Goal: Check status: Check status

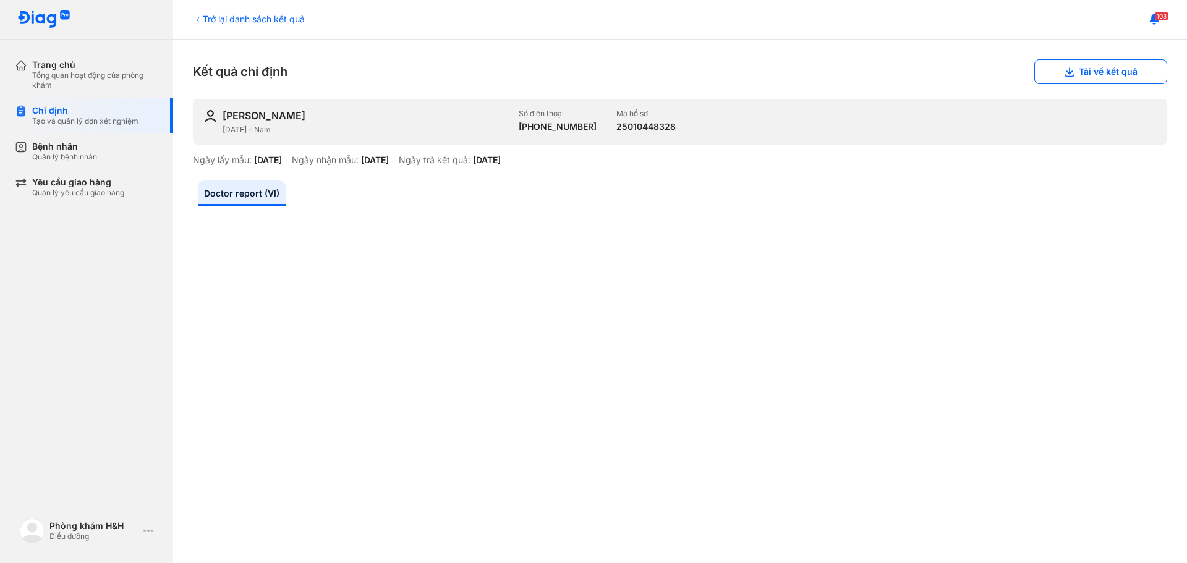
scroll to position [628, 0]
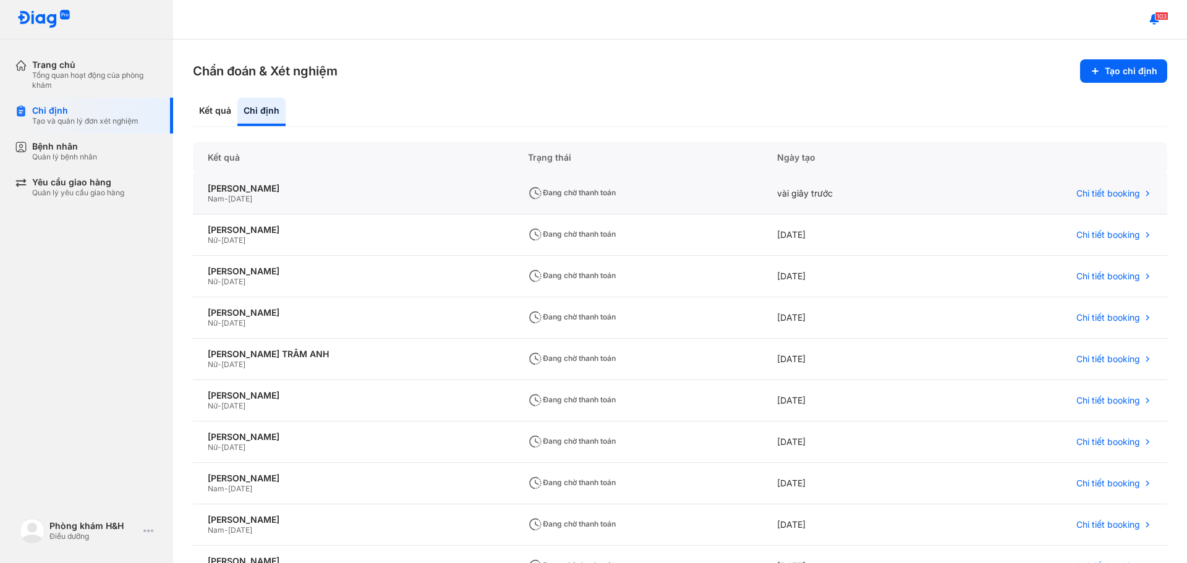
click at [528, 190] on span "Đang chờ thanh toán" at bounding box center [572, 192] width 88 height 9
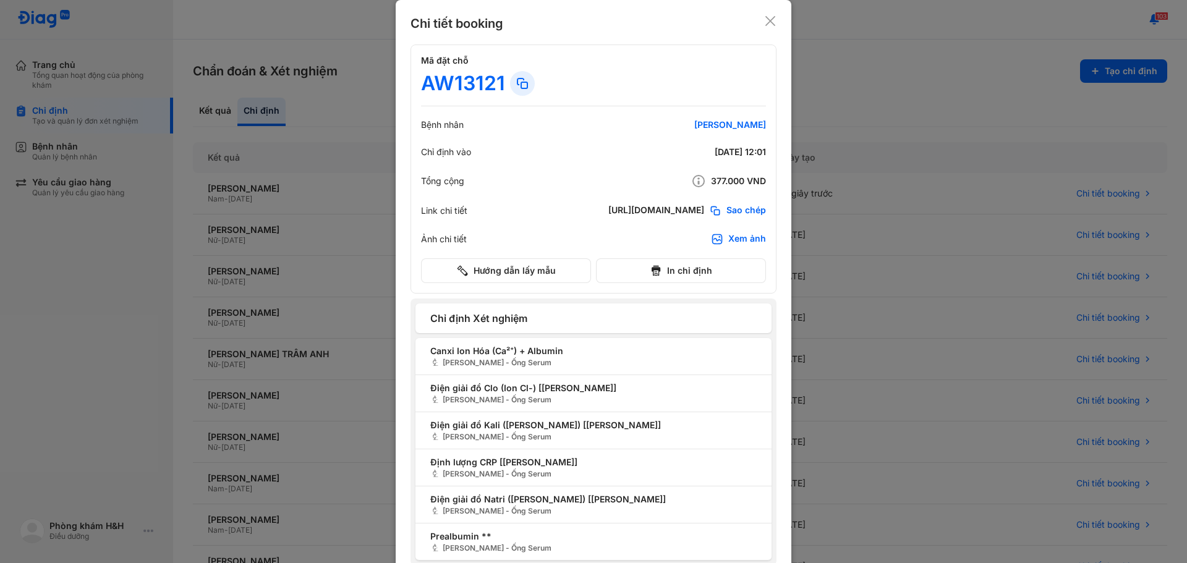
drag, startPoint x: 651, startPoint y: 213, endPoint x: 661, endPoint y: 209, distance: 10.8
click at [651, 213] on div "[URL][DOMAIN_NAME]" at bounding box center [656, 211] width 96 height 12
click at [628, 208] on div "[URL][DOMAIN_NAME]" at bounding box center [656, 211] width 96 height 12
click at [720, 210] on div "Sao chép" at bounding box center [737, 211] width 57 height 12
click at [767, 27] on div "Chi tiết booking" at bounding box center [594, 23] width 366 height 17
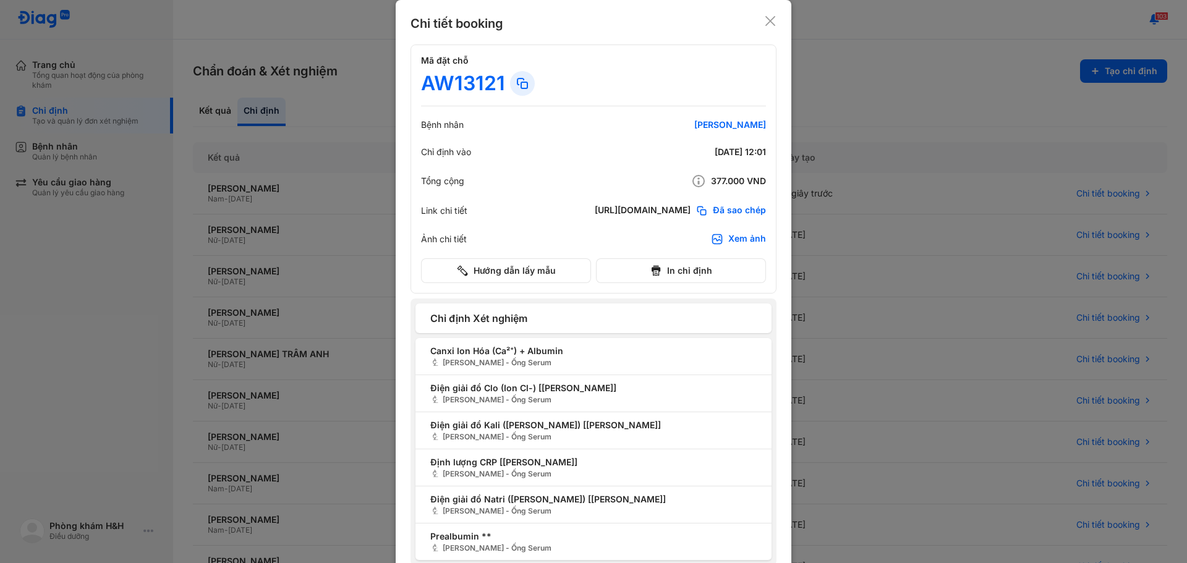
click at [767, 22] on use at bounding box center [770, 21] width 10 height 10
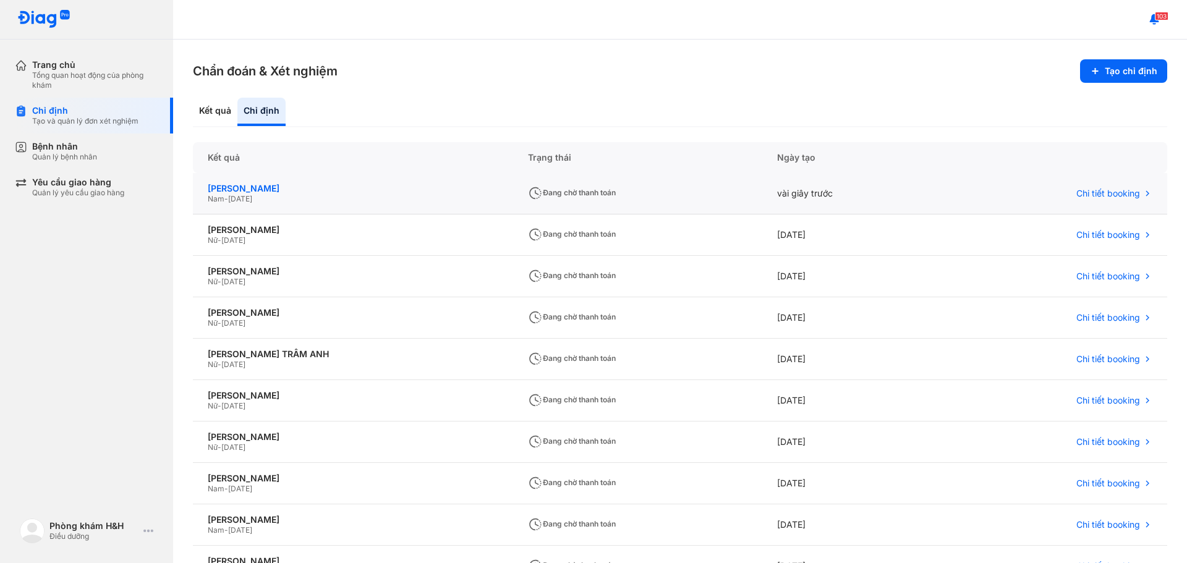
click at [262, 190] on div "[PERSON_NAME]" at bounding box center [353, 188] width 291 height 11
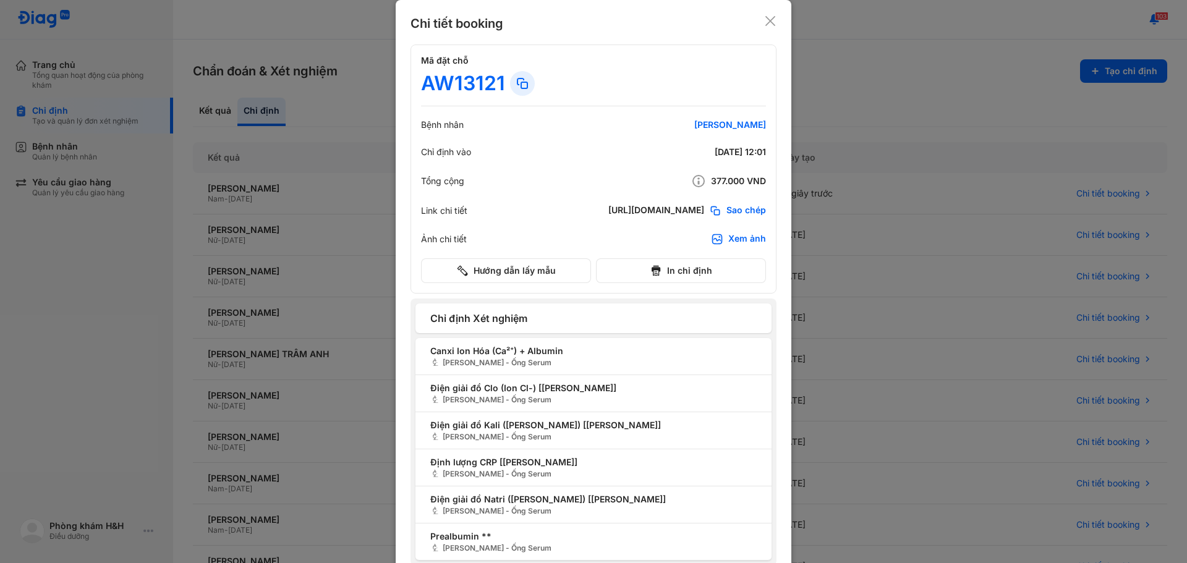
click at [770, 14] on div "Chi tiết booking Mã đặt chỗ AW13121 Bệnh nhân BÙI PHƯỚC ĐẠI Chỉ định vào 13/08/…" at bounding box center [594, 296] width 396 height 593
click at [767, 12] on div "Chi tiết booking Mã đặt chỗ AW13121 Bệnh nhân BÙI PHƯỚC ĐẠI Chỉ định vào 13/08/…" at bounding box center [594, 296] width 396 height 593
click at [771, 14] on div "Chi tiết booking Mã đặt chỗ AW13121 Bệnh nhân BÙI PHƯỚC ĐẠI Chỉ định vào 13/08/…" at bounding box center [594, 296] width 396 height 593
click at [768, 15] on icon at bounding box center [770, 21] width 12 height 12
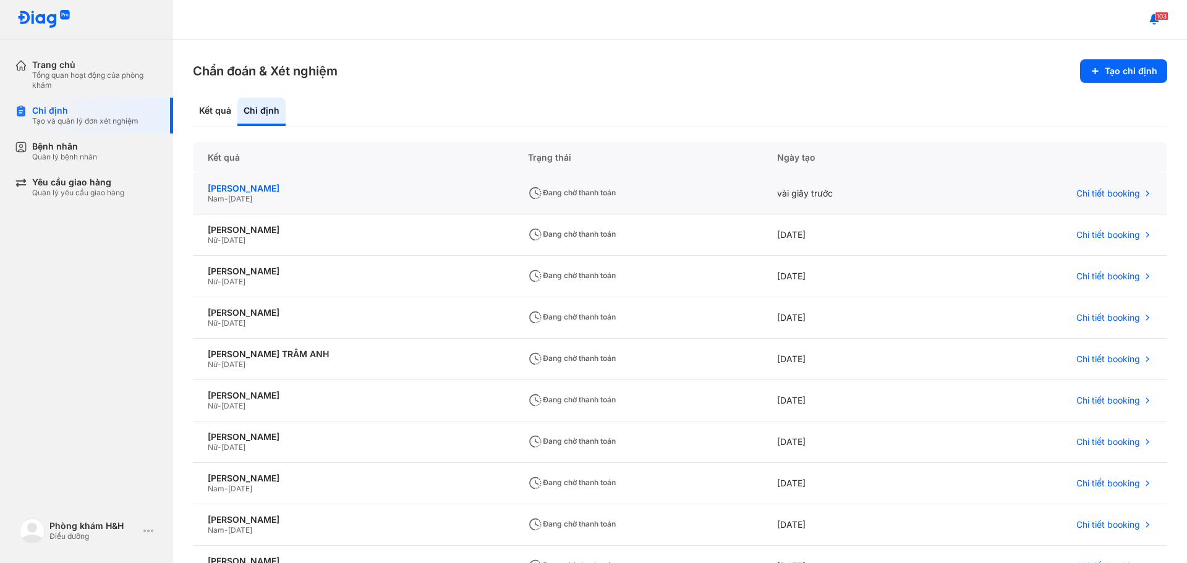
drag, startPoint x: 305, startPoint y: 195, endPoint x: 270, endPoint y: 192, distance: 35.4
click at [270, 192] on div "BÙI PHƯỚC ĐẠI Nam - 02/01/1988" at bounding box center [353, 193] width 320 height 41
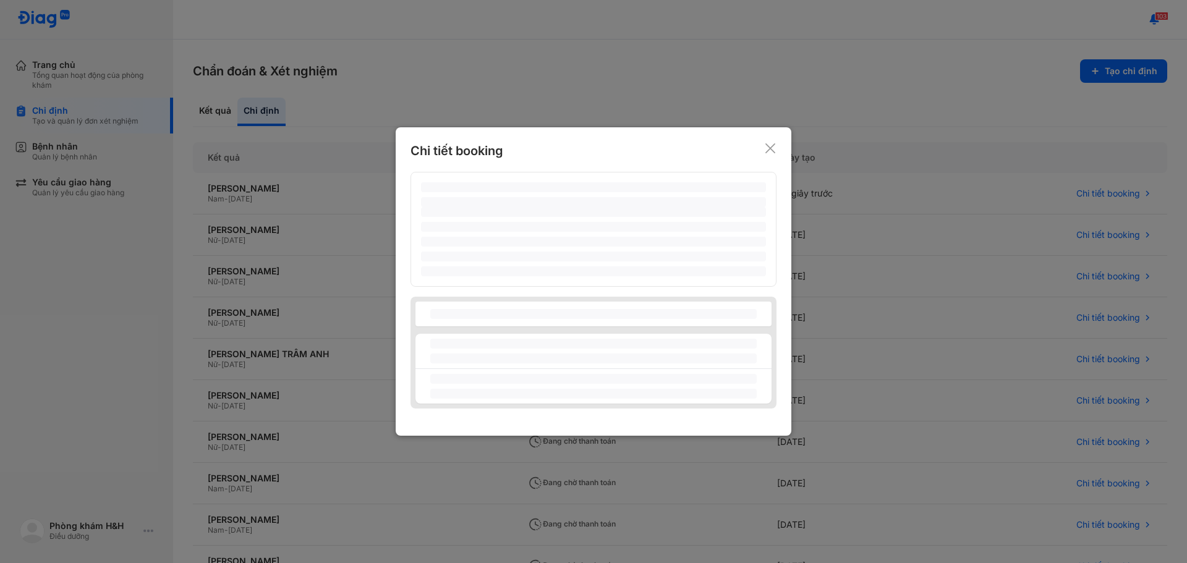
click at [284, 190] on div at bounding box center [593, 281] width 1187 height 563
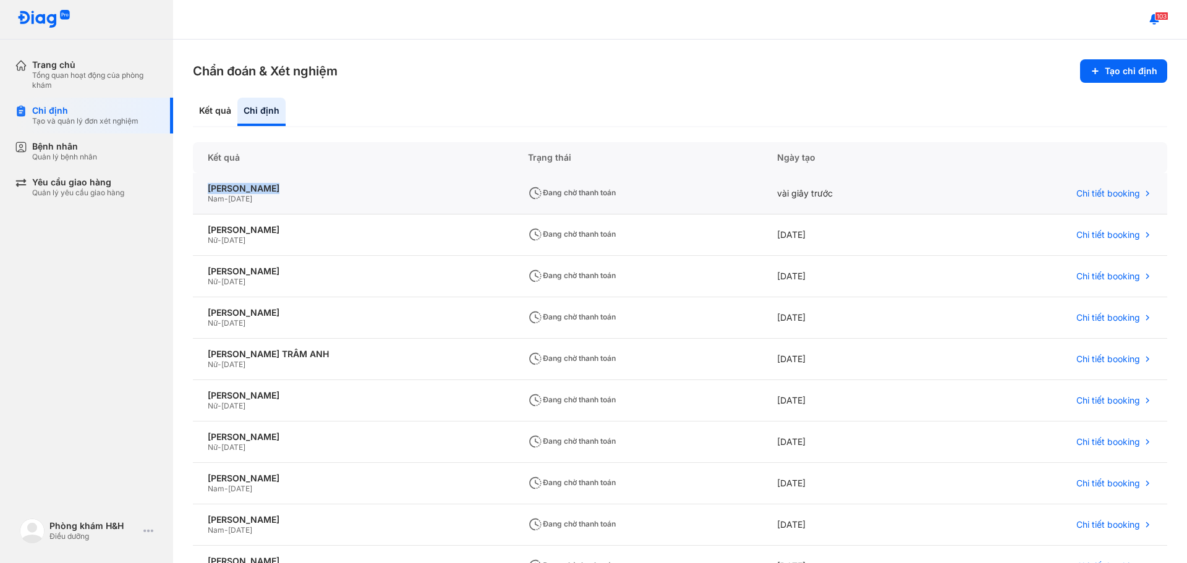
drag, startPoint x: 283, startPoint y: 187, endPoint x: 200, endPoint y: 179, distance: 83.2
click at [200, 179] on div "BÙI PHƯỚC ĐẠI Nam - 02/01/1988" at bounding box center [353, 193] width 320 height 41
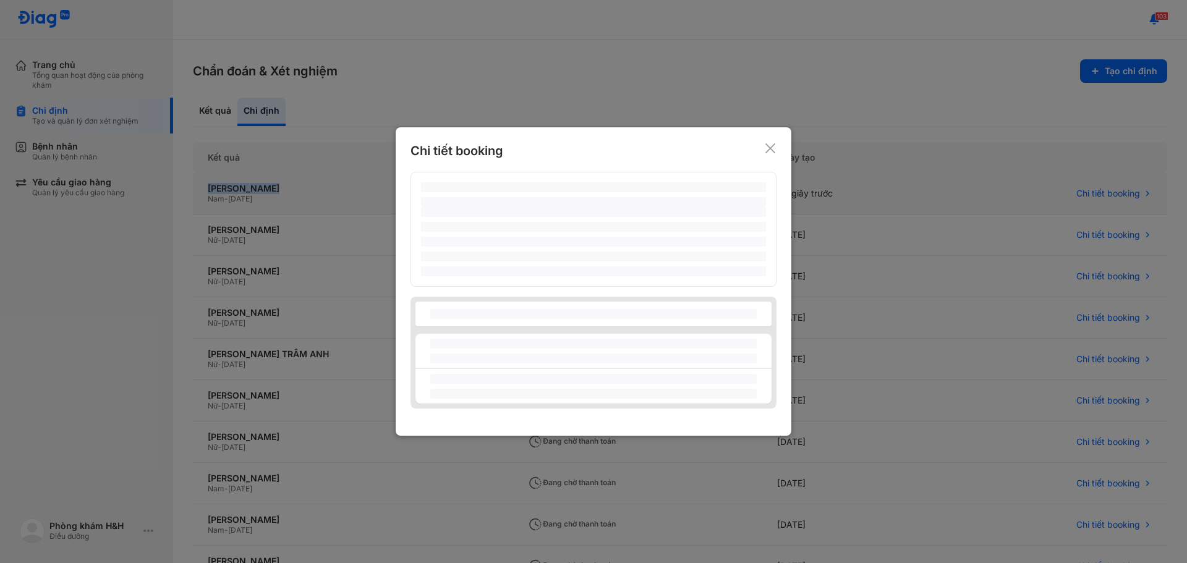
copy div "[PERSON_NAME]"
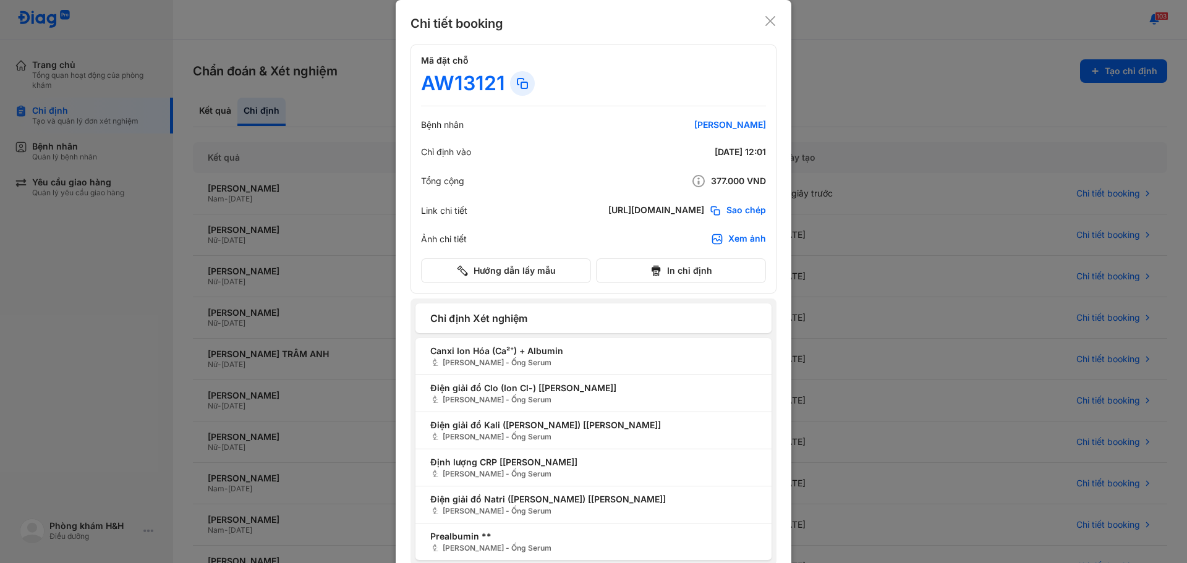
click at [64, 155] on div at bounding box center [593, 281] width 1187 height 563
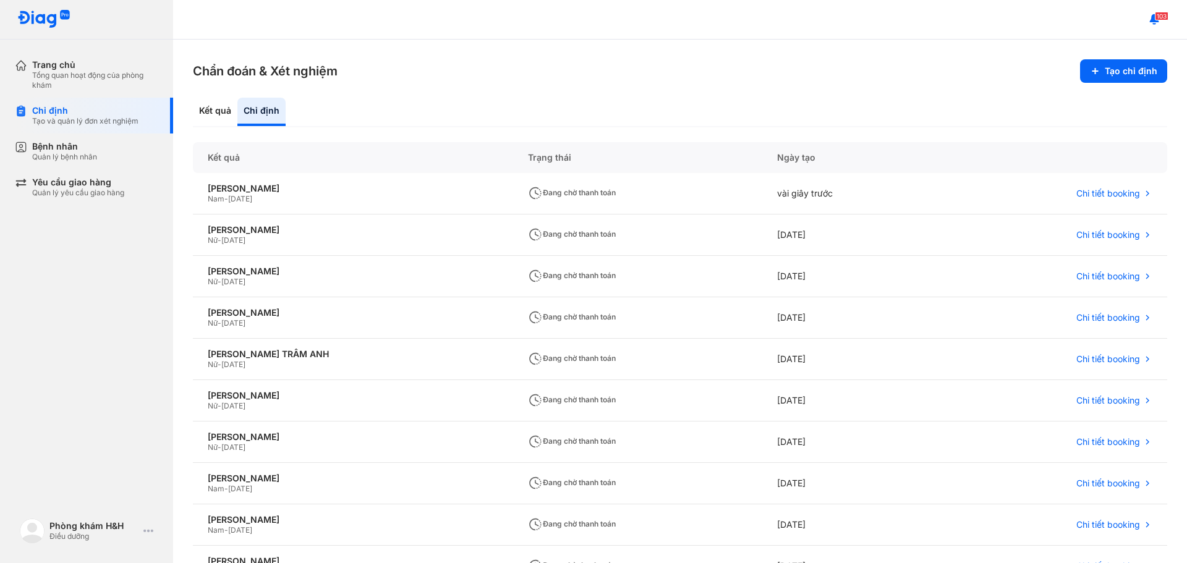
click at [64, 155] on div "Quản lý bệnh nhân" at bounding box center [64, 157] width 65 height 10
click at [95, 156] on div "Quản lý bệnh nhân" at bounding box center [64, 157] width 65 height 10
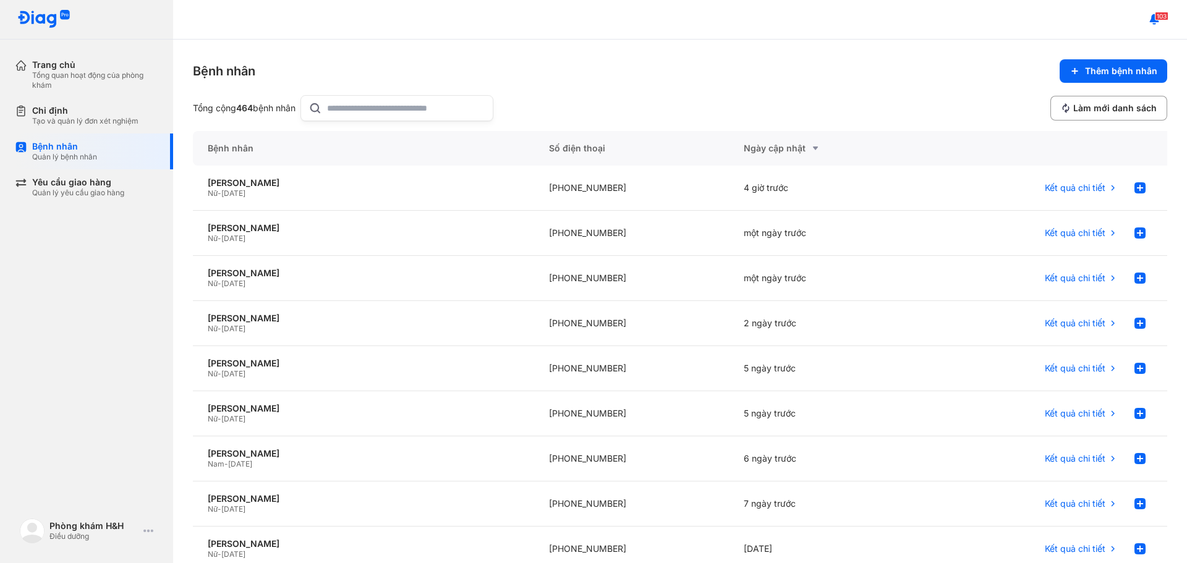
click at [364, 106] on input "text" at bounding box center [406, 108] width 158 height 25
paste input "**********"
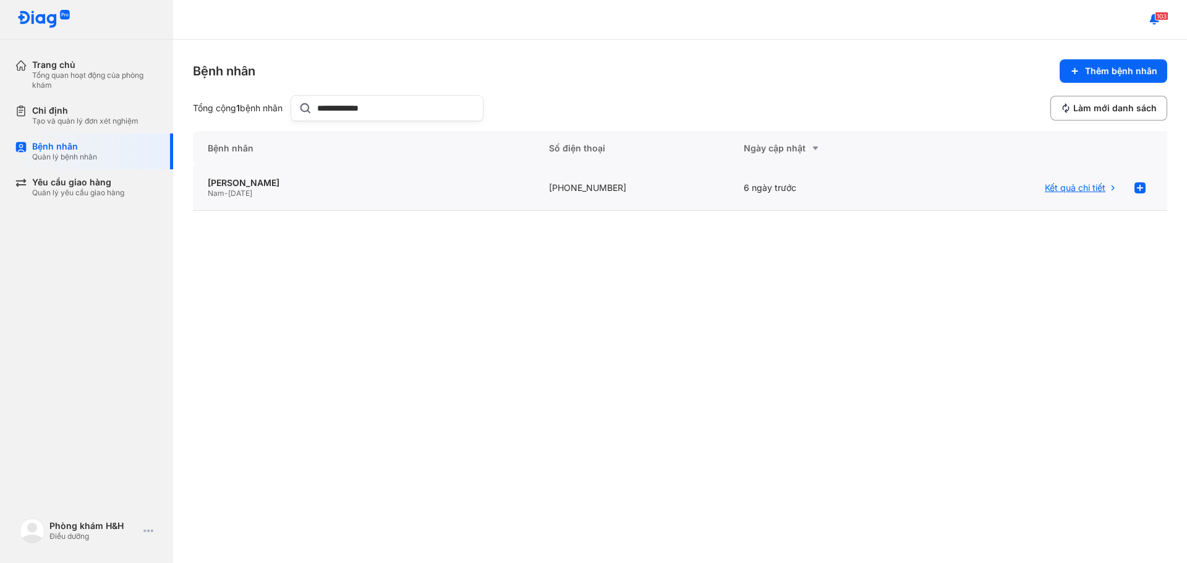
type input "**********"
click at [1052, 188] on span "Kết quả chi tiết" at bounding box center [1075, 187] width 61 height 11
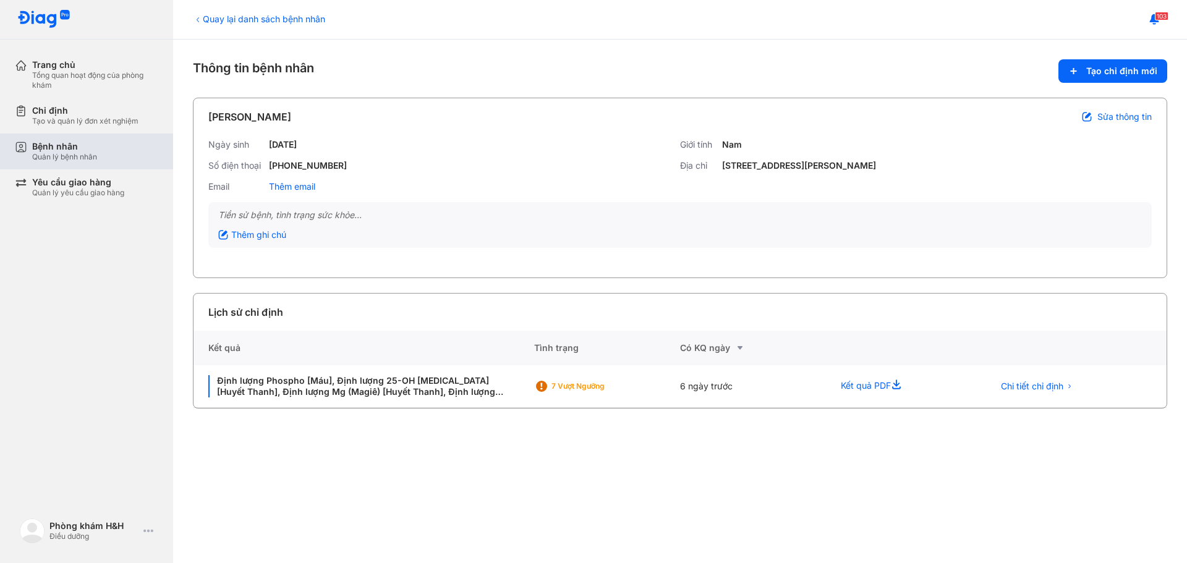
click at [83, 147] on div "Bệnh nhân" at bounding box center [64, 146] width 65 height 11
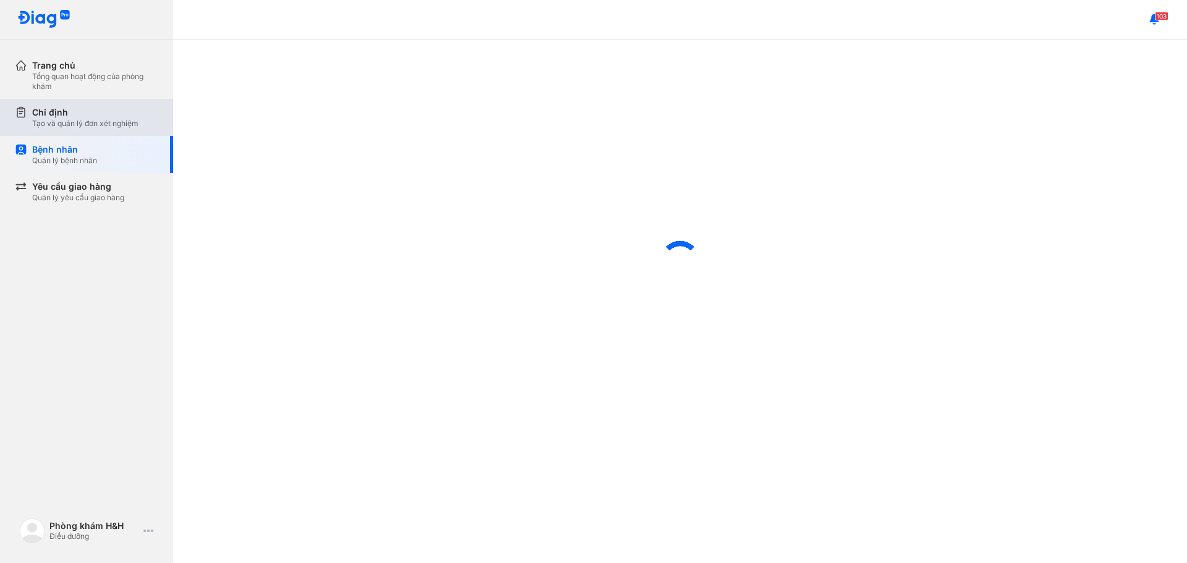
click at [45, 111] on div "Chỉ định" at bounding box center [85, 112] width 106 height 12
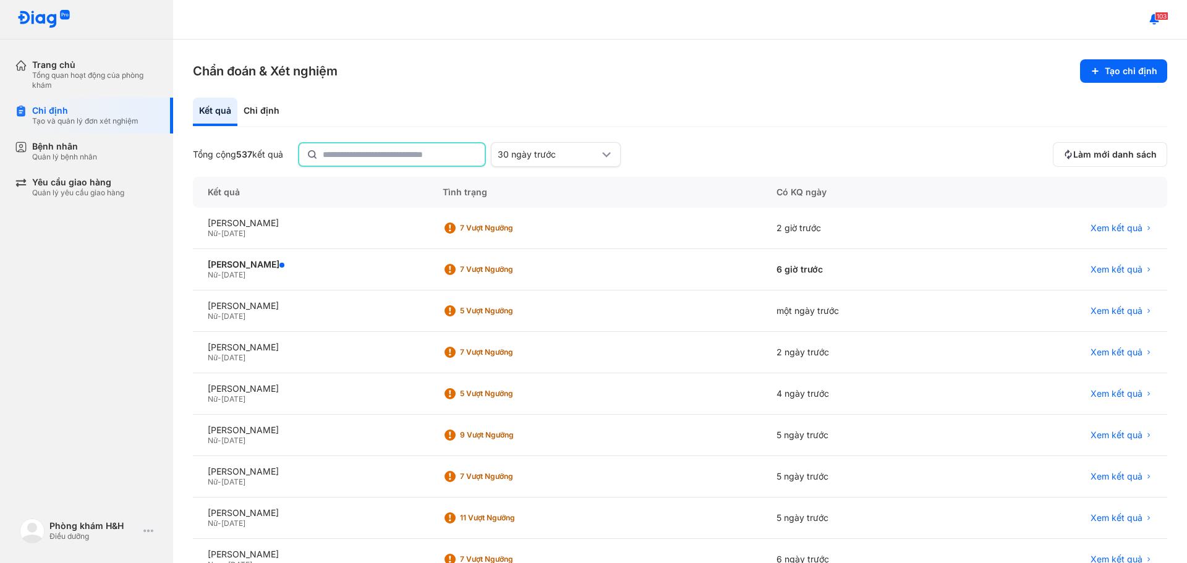
click at [343, 151] on input "text" at bounding box center [400, 154] width 155 height 22
paste input "**********"
click at [339, 150] on input "**********" at bounding box center [393, 154] width 142 height 22
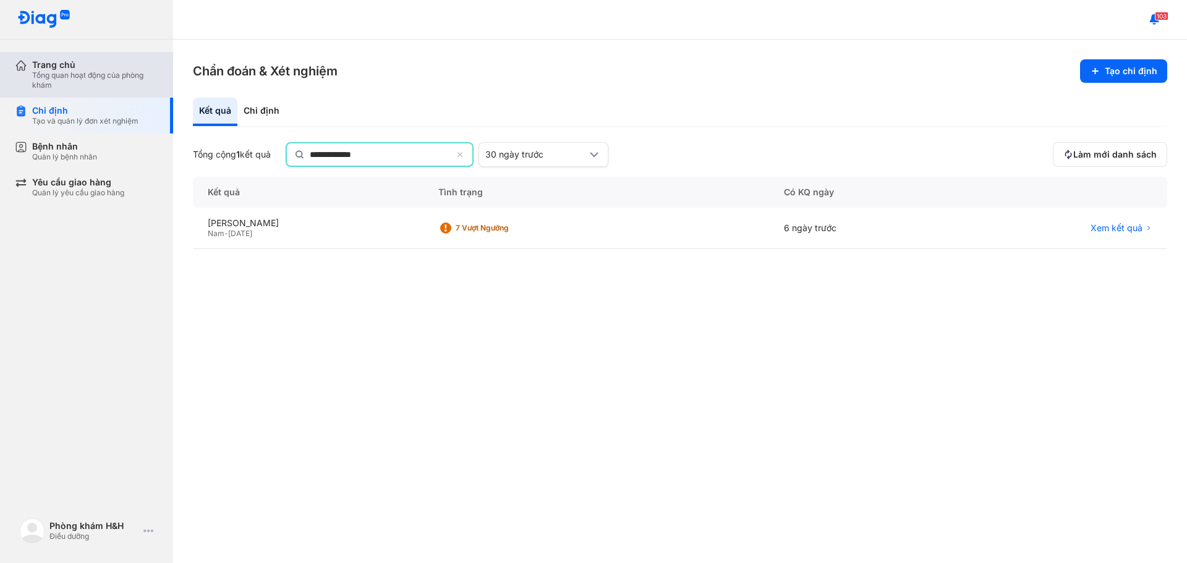
type input "**********"
click at [87, 77] on div "Tổng quan hoạt động của phòng khám" at bounding box center [95, 80] width 126 height 20
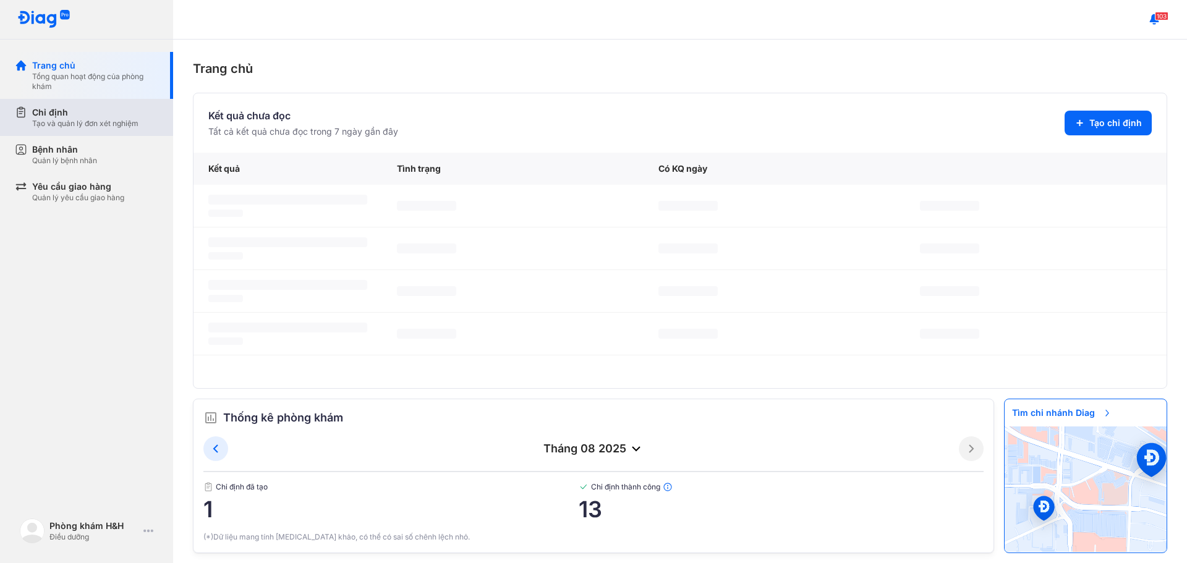
click at [73, 119] on div "Tạo và quản lý đơn xét nghiệm" at bounding box center [85, 124] width 106 height 10
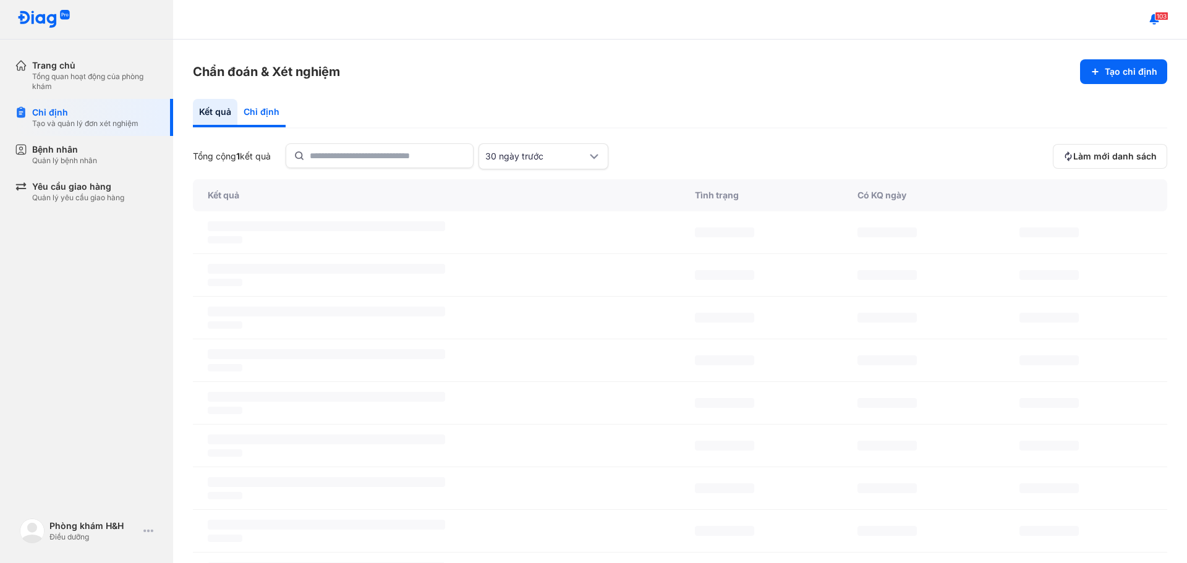
click at [277, 119] on div "Chỉ định" at bounding box center [261, 113] width 48 height 28
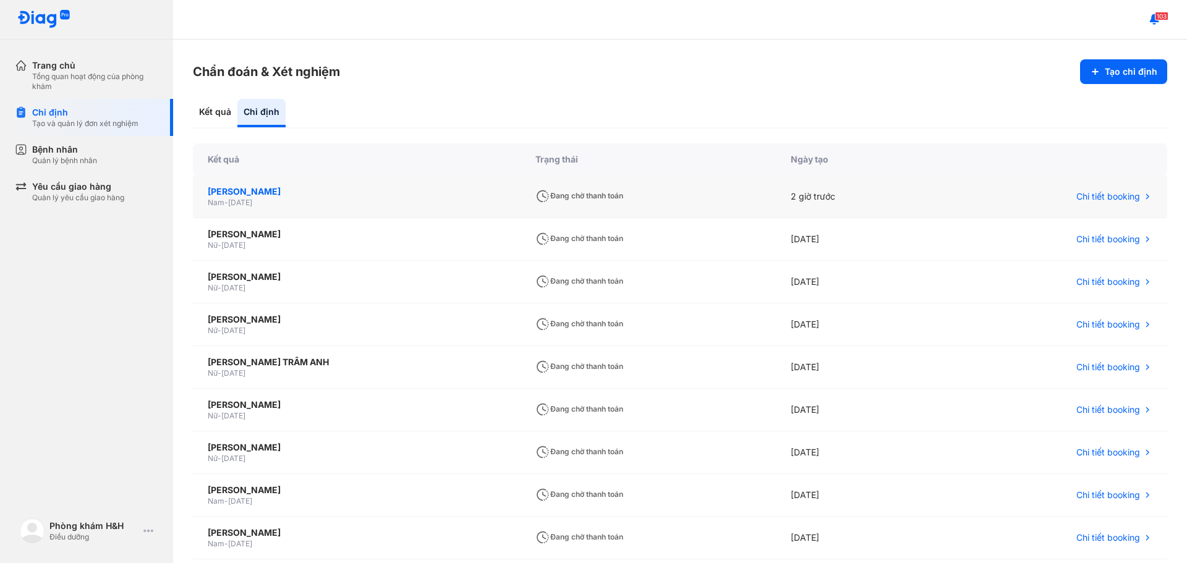
click at [240, 194] on div "[PERSON_NAME]" at bounding box center [357, 191] width 298 height 12
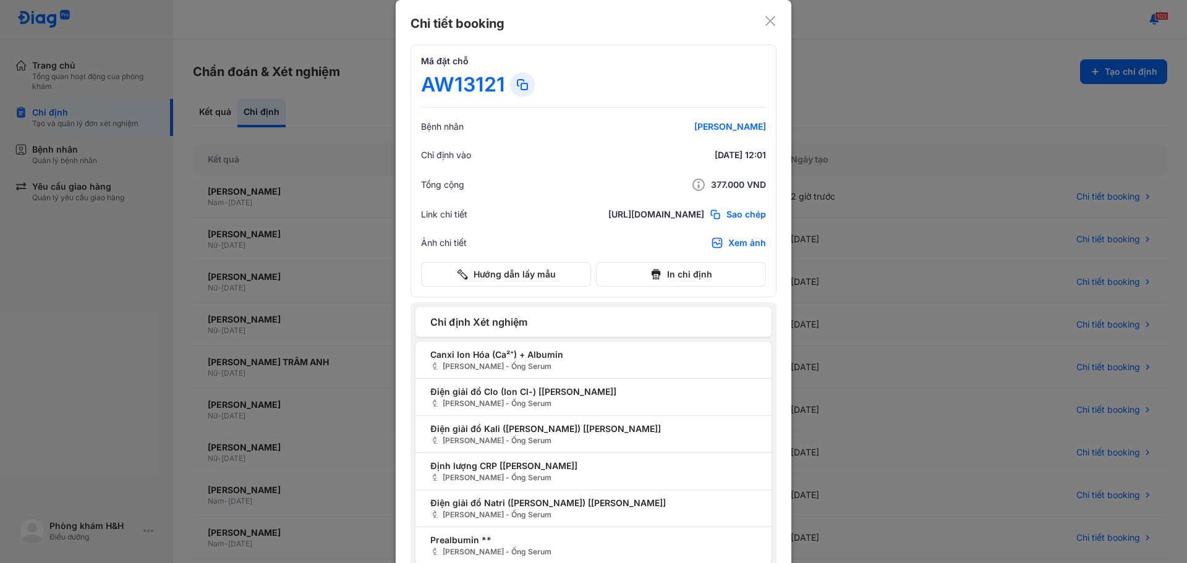
click at [765, 22] on use at bounding box center [770, 21] width 10 height 10
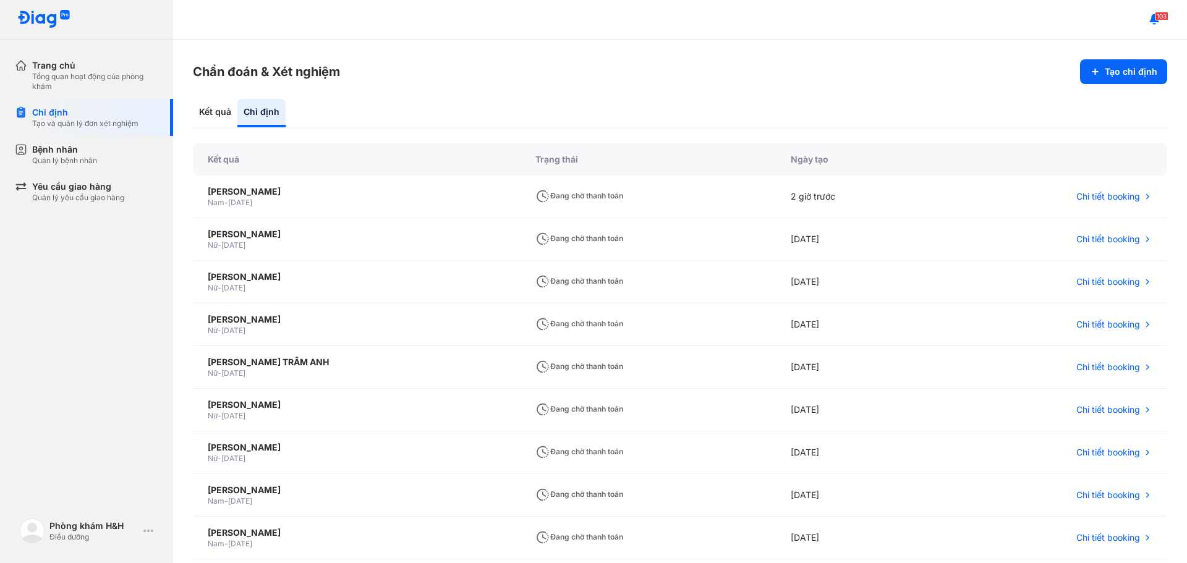
click at [791, 23] on div "103" at bounding box center [680, 20] width 1014 height 40
